Goal: Check status: Check status

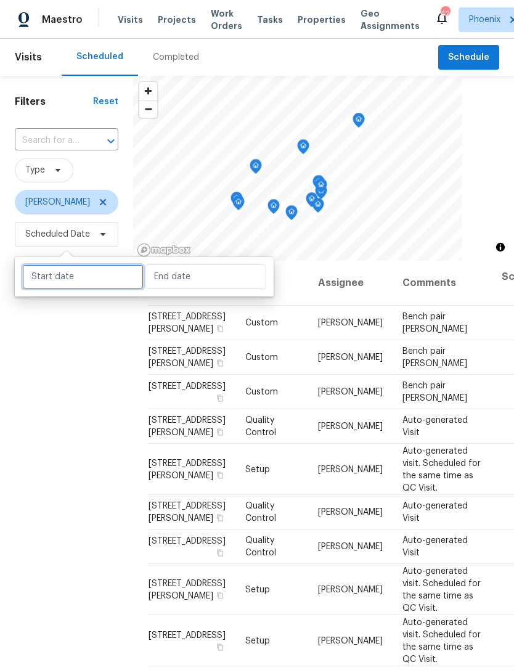
click at [70, 279] on input "text" at bounding box center [82, 276] width 121 height 25
select select "8"
select select "2025"
select select "9"
select select "2025"
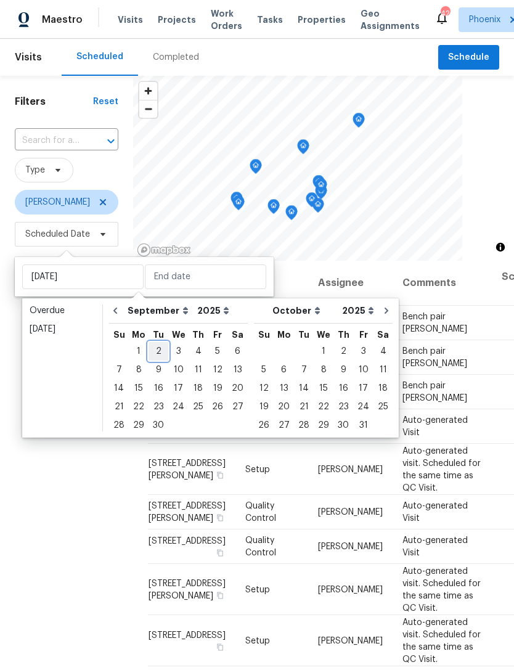
click at [153, 349] on div "2" at bounding box center [159, 351] width 20 height 17
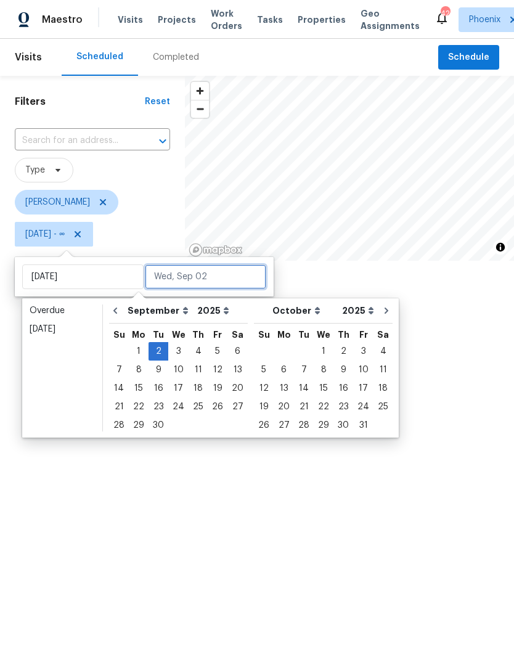
type input "[DATE]"
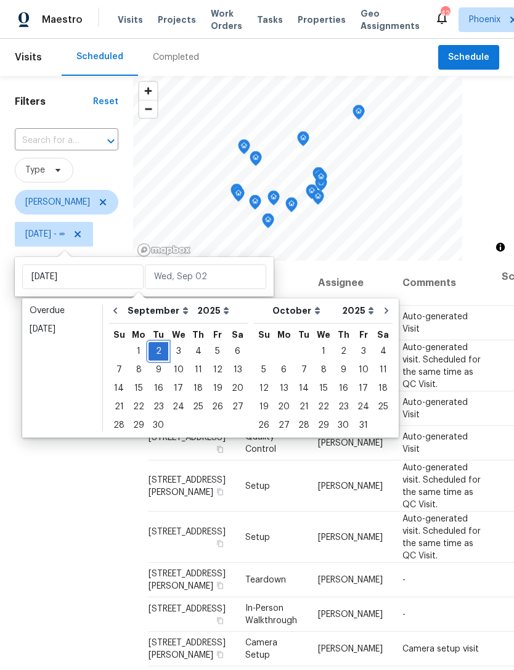
click at [160, 347] on div "2" at bounding box center [159, 351] width 20 height 17
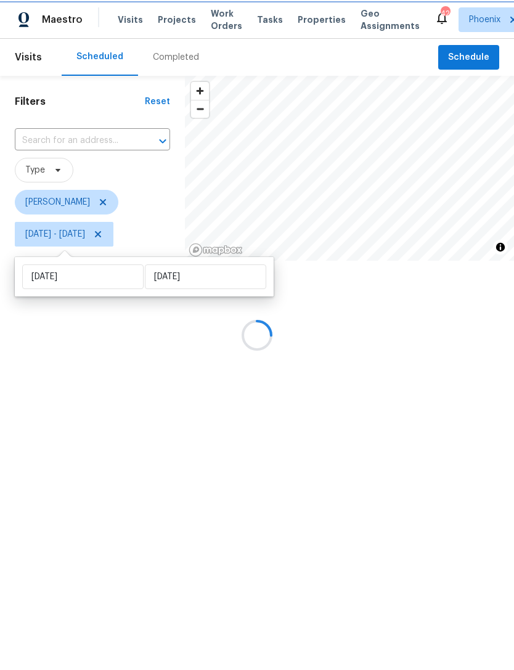
type input "[DATE]"
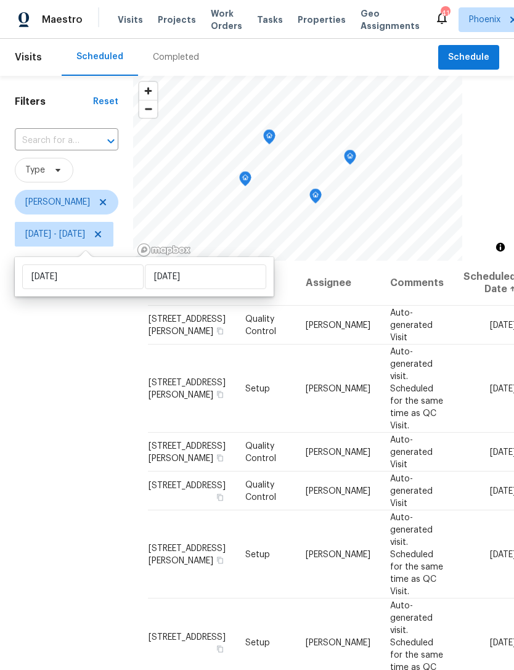
click at [128, 383] on div "Filters Reset ​ Type [PERSON_NAME] [DATE] - [DATE]" at bounding box center [66, 436] width 133 height 721
